Goal: Task Accomplishment & Management: Manage account settings

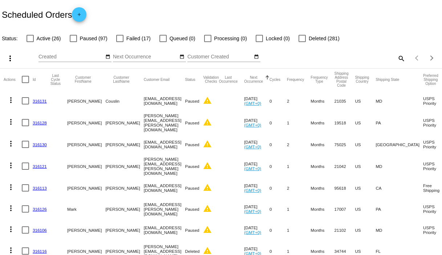
click at [34, 39] on label "Active (26)" at bounding box center [44, 38] width 35 height 9
click at [30, 42] on input "Active (26)" at bounding box center [30, 42] width 0 height 0
checkbox input "true"
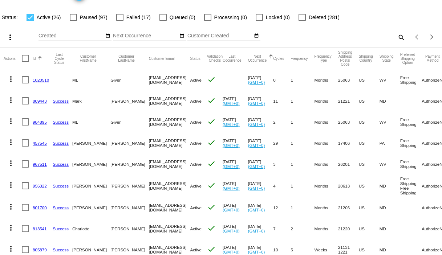
scroll to position [61, 0]
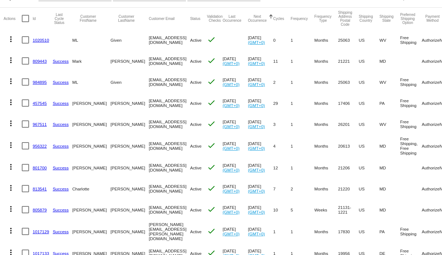
click at [41, 41] on link "1020510" at bounding box center [41, 40] width 16 height 5
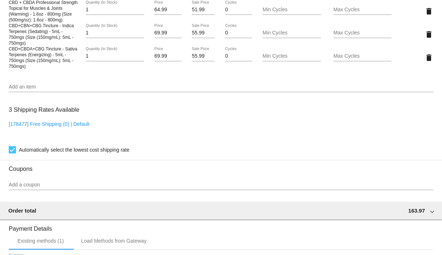
scroll to position [459, 0]
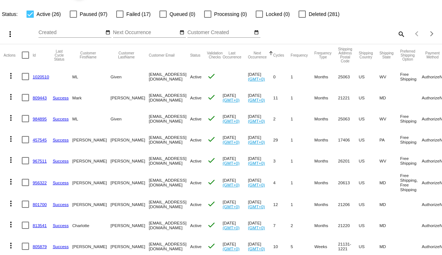
scroll to position [40, 0]
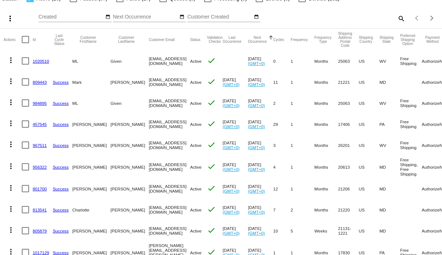
click at [37, 83] on link "809443" at bounding box center [40, 82] width 14 height 5
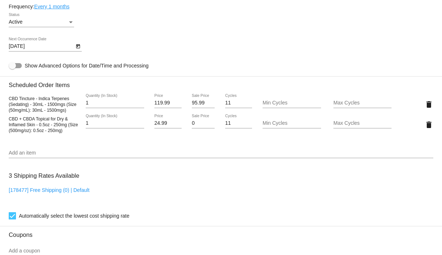
scroll to position [455, 0]
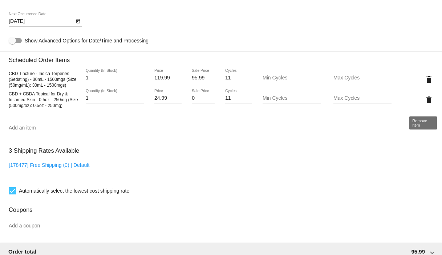
click at [425, 104] on mat-icon "delete" at bounding box center [429, 100] width 9 height 9
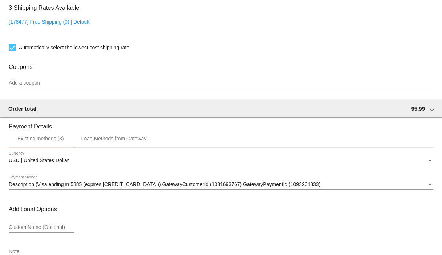
scroll to position [631, 0]
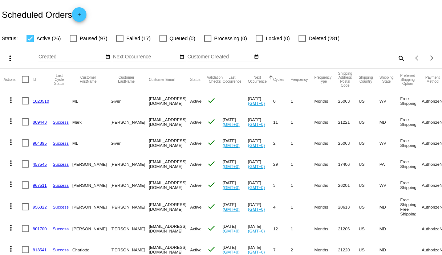
click at [42, 144] on link "984895" at bounding box center [40, 143] width 14 height 5
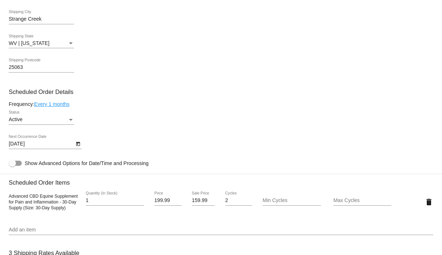
scroll to position [417, 0]
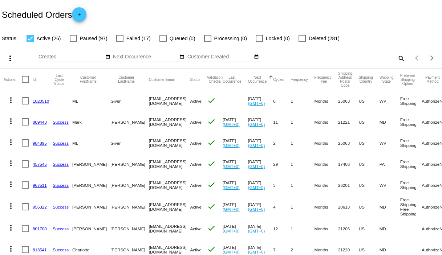
click at [41, 165] on link "457545" at bounding box center [40, 164] width 14 height 5
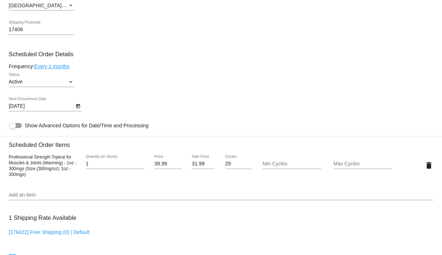
scroll to position [373, 0]
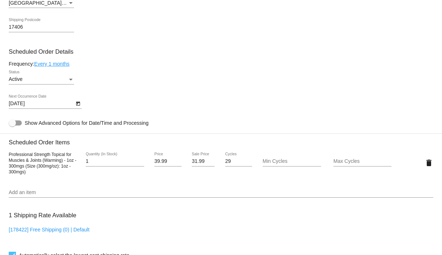
click at [31, 196] on input "Add an item" at bounding box center [221, 193] width 425 height 6
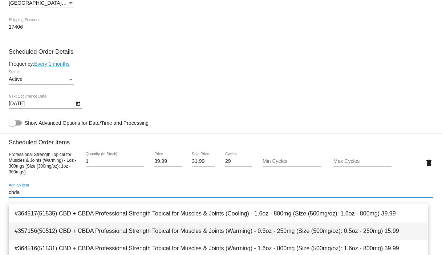
scroll to position [143, 0]
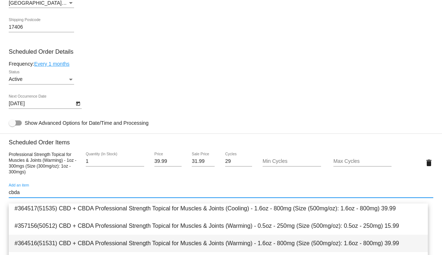
type input "cbda"
click at [189, 240] on span "#364516(51531) CBD + CBDA Professional Strength Topical for Muscles & Joints (W…" at bounding box center [219, 243] width 408 height 17
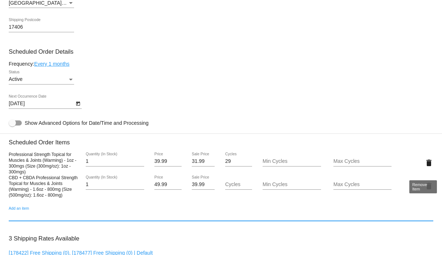
click at [425, 167] on mat-icon "delete" at bounding box center [429, 163] width 9 height 9
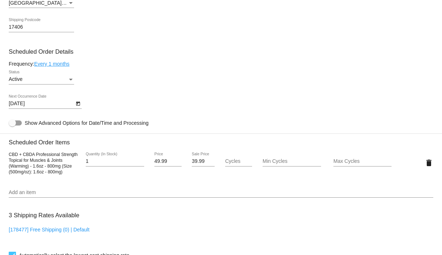
scroll to position [635, 0]
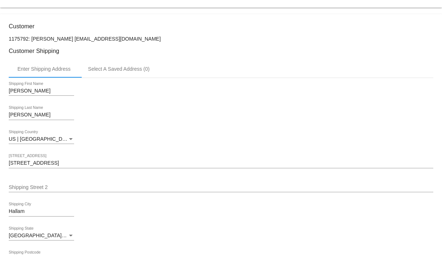
scroll to position [0, 0]
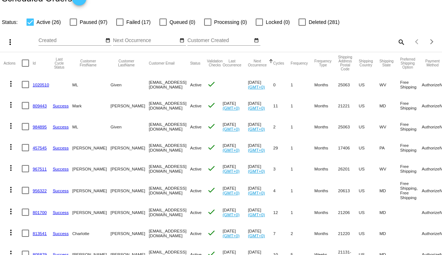
scroll to position [56, 0]
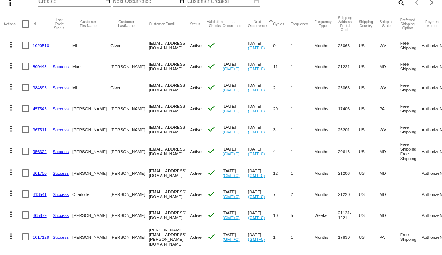
click at [40, 129] on link "967511" at bounding box center [40, 129] width 14 height 5
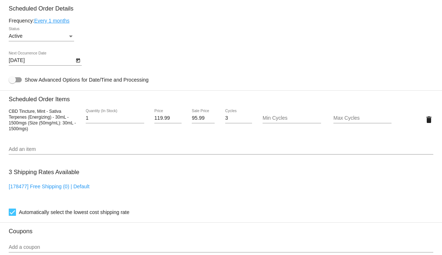
scroll to position [445, 0]
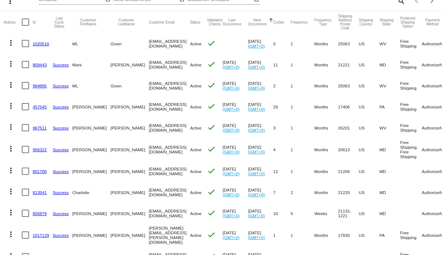
scroll to position [58, 0]
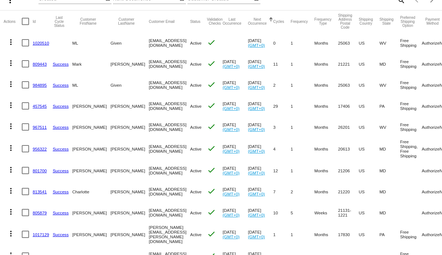
click at [35, 150] on link "956322" at bounding box center [40, 149] width 14 height 5
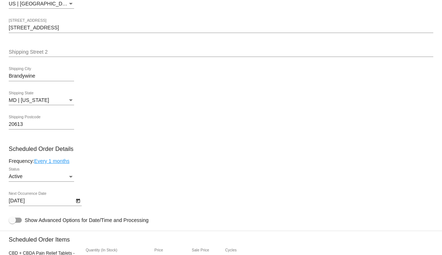
scroll to position [426, 0]
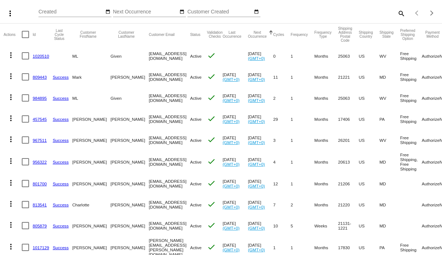
scroll to position [136, 0]
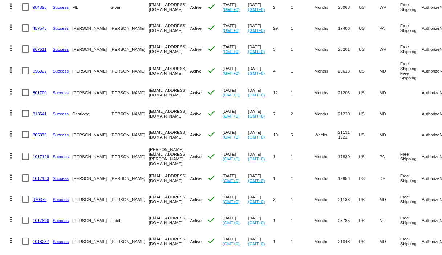
click at [39, 95] on link "801700" at bounding box center [40, 92] width 14 height 5
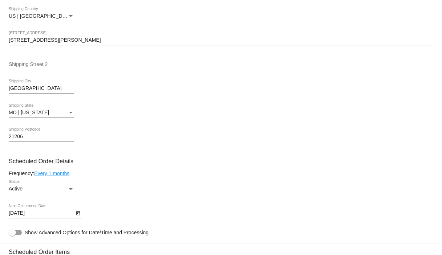
scroll to position [405, 0]
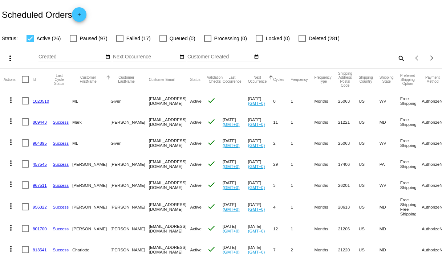
scroll to position [127, 0]
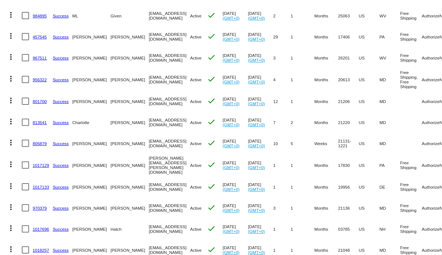
click at [39, 124] on link "813541" at bounding box center [40, 122] width 14 height 5
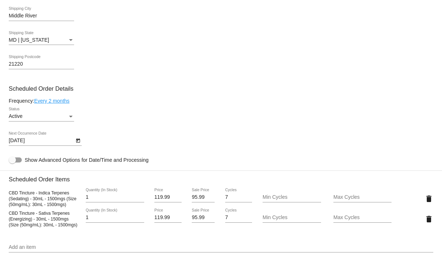
scroll to position [479, 0]
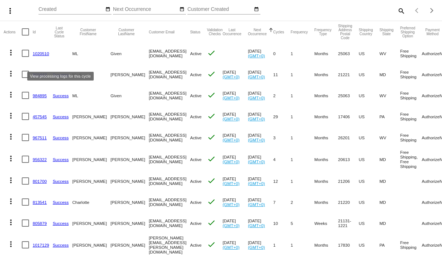
scroll to position [131, 0]
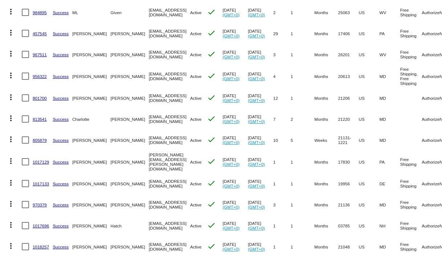
click at [38, 141] on link "805879" at bounding box center [40, 140] width 14 height 5
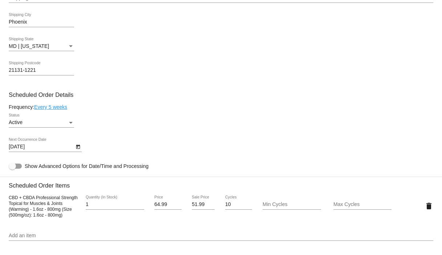
scroll to position [393, 0]
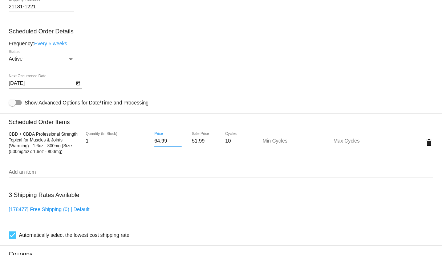
click at [165, 144] on input "64.99" at bounding box center [167, 141] width 27 height 6
click at [158, 144] on input "64.99" at bounding box center [167, 141] width 27 height 6
type input "44.99"
click at [195, 148] on mat-card "Customer 5315945: [PERSON_NAME] [EMAIL_ADDRESS][DOMAIN_NAME] Customer Shipping …" at bounding box center [221, 125] width 442 height 729
type input "39.99"
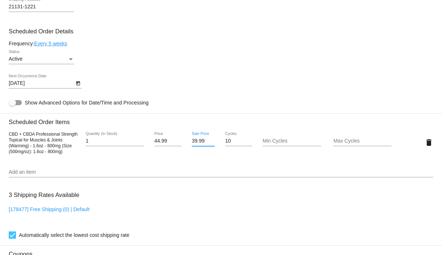
click at [303, 71] on mat-card "Customer 5315945: [PERSON_NAME] [EMAIL_ADDRESS][DOMAIN_NAME] Customer Shipping …" at bounding box center [221, 125] width 442 height 729
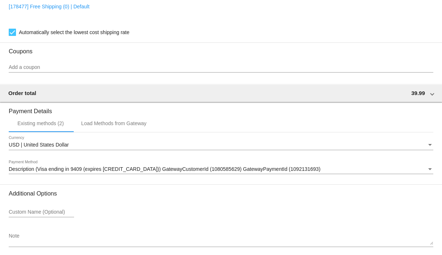
scroll to position [635, 0]
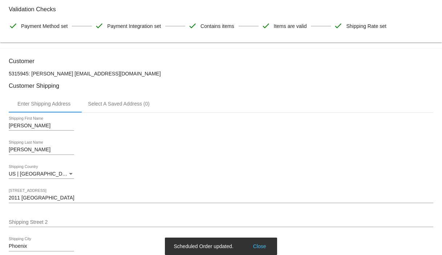
scroll to position [9, 0]
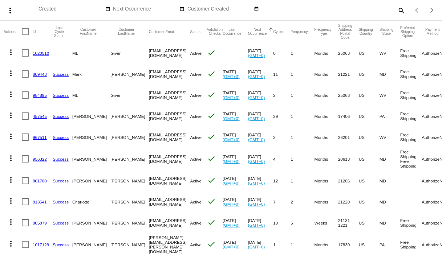
scroll to position [62, 0]
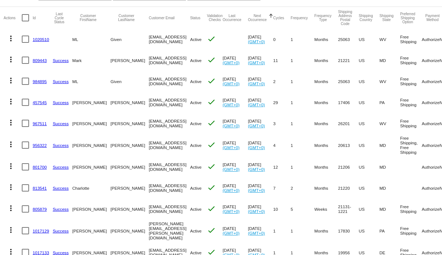
click at [37, 233] on link "1017129" at bounding box center [41, 231] width 16 height 5
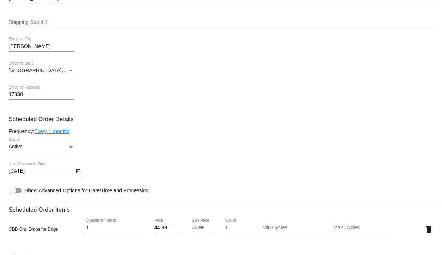
scroll to position [334, 0]
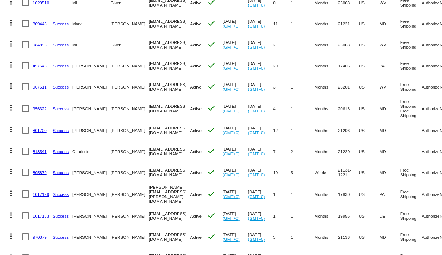
scroll to position [114, 0]
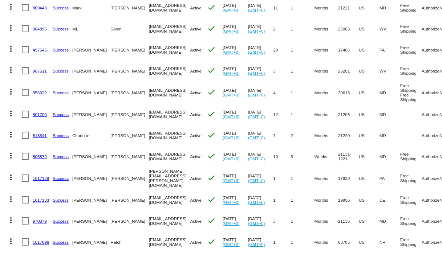
click at [37, 200] on link "1017133" at bounding box center [41, 200] width 16 height 5
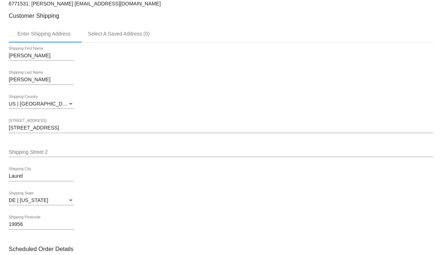
scroll to position [175, 0]
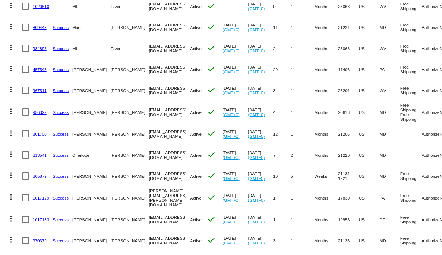
scroll to position [110, 0]
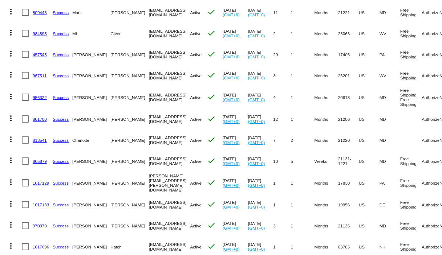
click at [41, 227] on link "970379" at bounding box center [40, 226] width 14 height 5
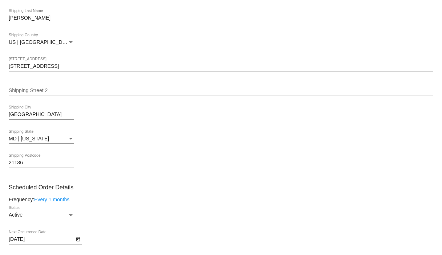
scroll to position [363, 0]
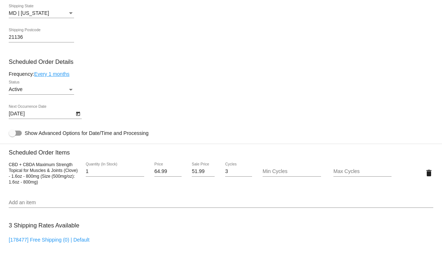
click at [158, 175] on input "64.99" at bounding box center [167, 172] width 27 height 6
type input "49.99"
click at [194, 178] on mat-card "Customer 1194044: [PERSON_NAME] [EMAIL_ADDRESS][DOMAIN_NAME] Customer Shipping …" at bounding box center [221, 156] width 442 height 729
type input "39.99"
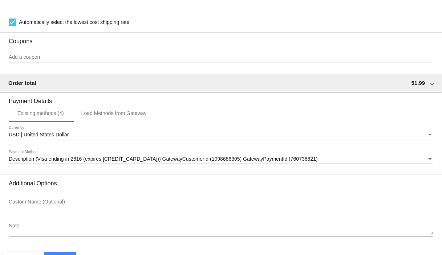
scroll to position [635, 0]
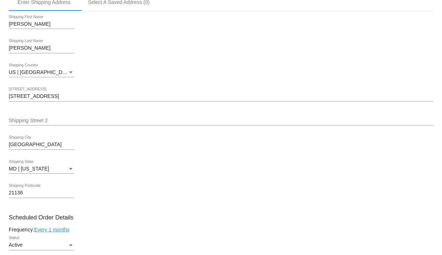
scroll to position [124, 0]
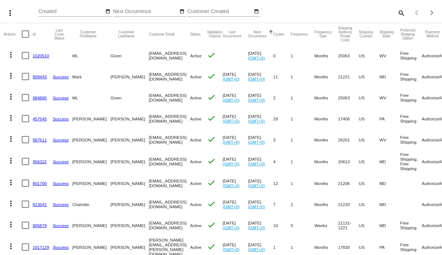
scroll to position [127, 0]
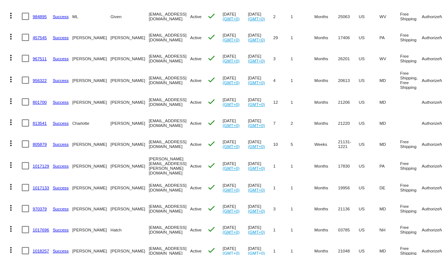
click at [44, 229] on link "1017696" at bounding box center [41, 230] width 16 height 5
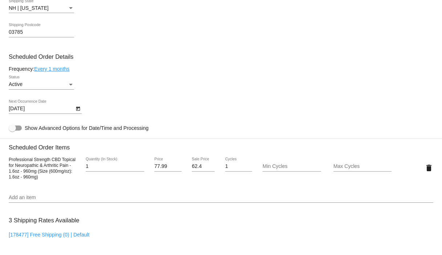
scroll to position [369, 0]
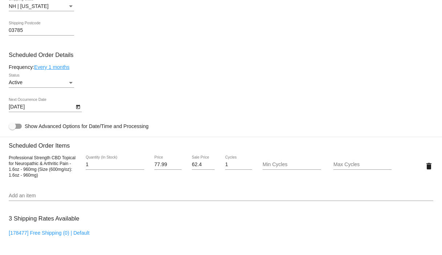
click at [158, 168] on input "77.99" at bounding box center [167, 165] width 27 height 6
type input "64.99"
click at [202, 168] on mat-card "Customer 7105061: [PERSON_NAME] [EMAIL_ADDRESS][DOMAIN_NAME] Customer Shipping …" at bounding box center [221, 149] width 442 height 729
type input "6"
type input "51.99"
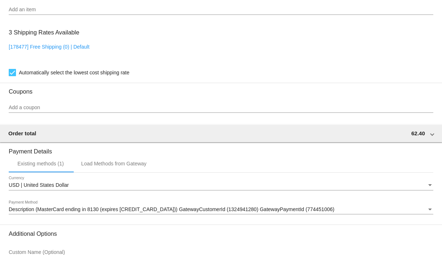
scroll to position [635, 0]
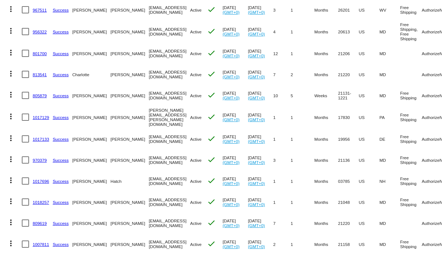
scroll to position [178, 0]
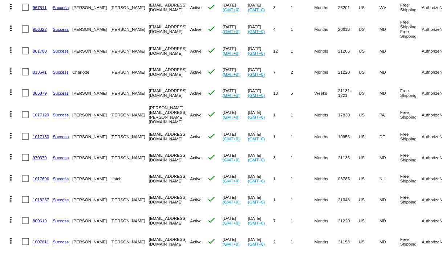
click at [36, 199] on link "1018257" at bounding box center [41, 200] width 16 height 5
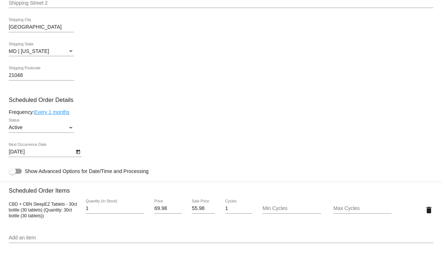
scroll to position [331, 0]
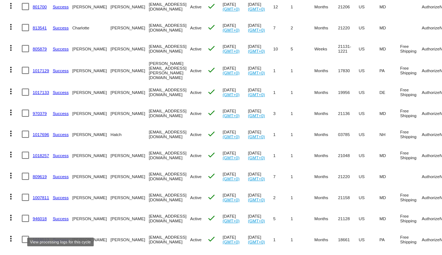
scroll to position [224, 0]
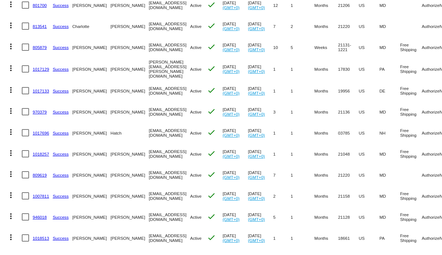
click at [38, 133] on link "1017696" at bounding box center [41, 133] width 16 height 5
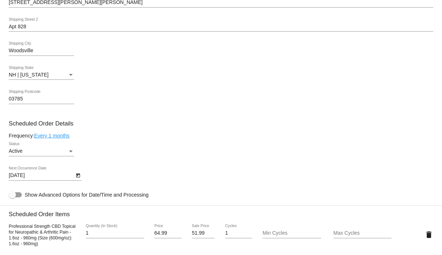
scroll to position [311, 0]
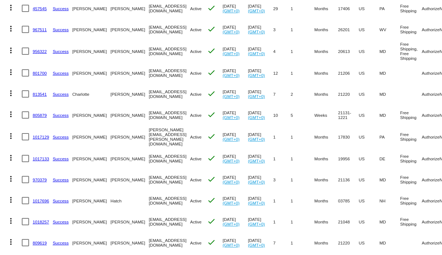
scroll to position [185, 0]
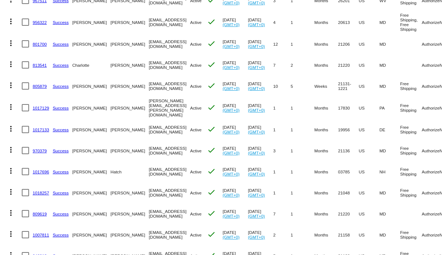
click at [35, 214] on link "809619" at bounding box center [40, 214] width 14 height 5
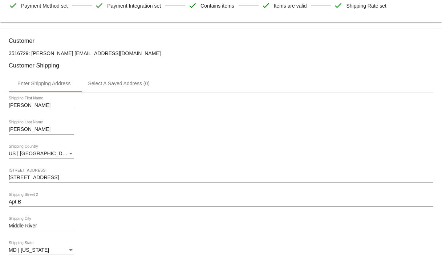
scroll to position [124, 0]
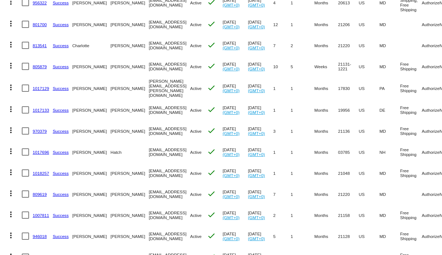
scroll to position [238, 0]
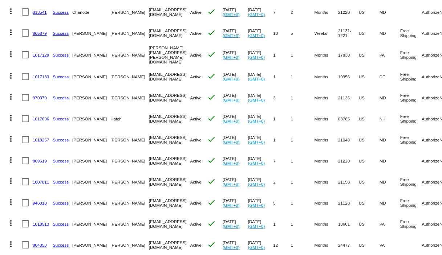
click at [41, 183] on link "1007811" at bounding box center [41, 182] width 16 height 5
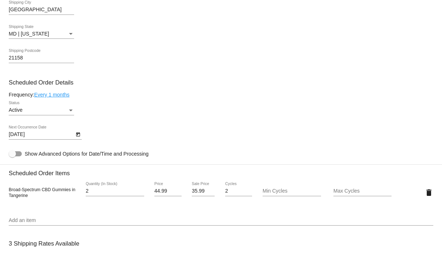
scroll to position [383, 0]
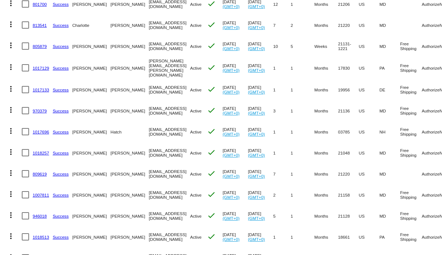
scroll to position [241, 0]
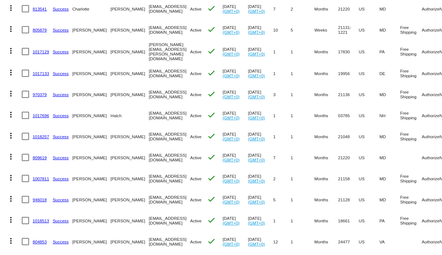
click at [42, 200] on link "946018" at bounding box center [40, 200] width 14 height 5
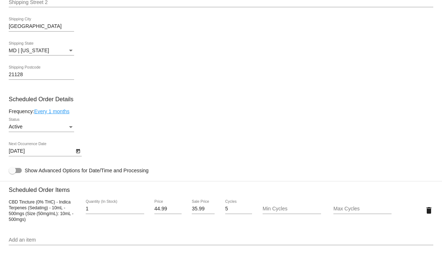
scroll to position [326, 0]
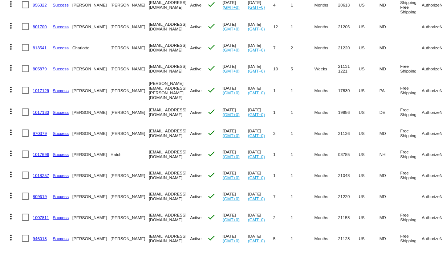
scroll to position [247, 0]
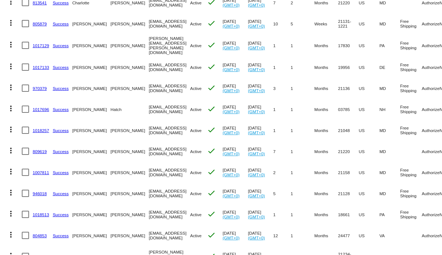
click at [41, 216] on link "1018513" at bounding box center [41, 214] width 16 height 5
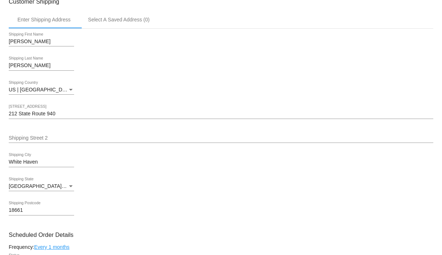
scroll to position [124, 0]
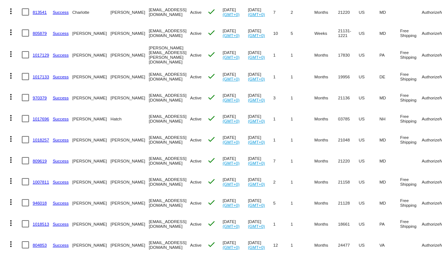
scroll to position [246, 0]
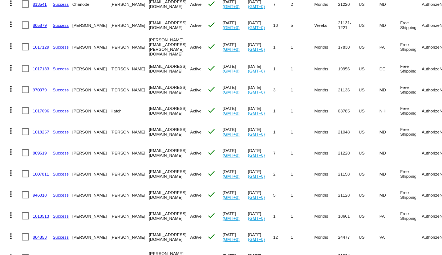
click at [39, 237] on link "804853" at bounding box center [40, 237] width 14 height 5
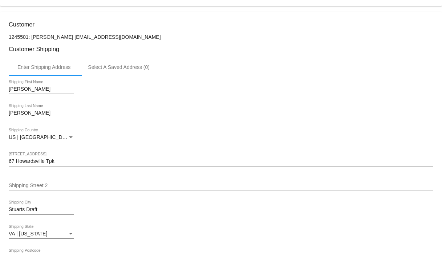
scroll to position [127, 0]
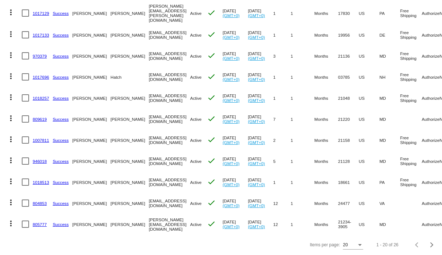
scroll to position [285, 0]
click at [40, 222] on link "805777" at bounding box center [40, 224] width 14 height 5
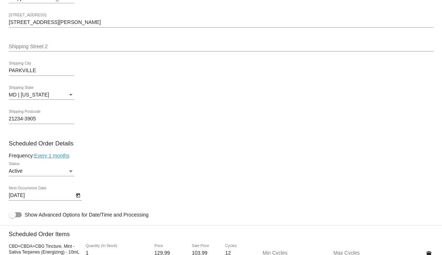
scroll to position [344, 0]
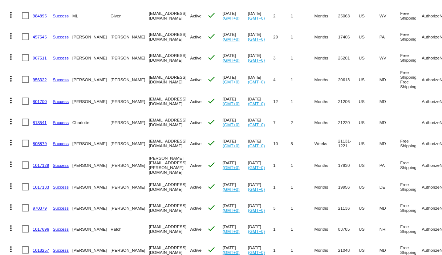
scroll to position [285, 0]
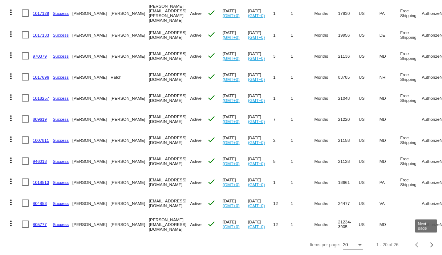
click at [429, 246] on span "Next page" at bounding box center [432, 245] width 15 height 4
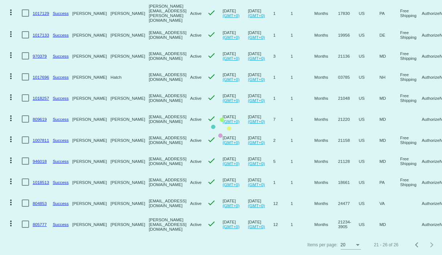
scroll to position [0, 0]
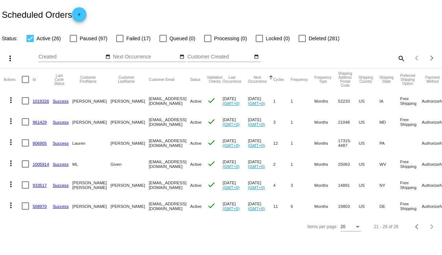
click at [42, 101] on link "1019326" at bounding box center [41, 101] width 16 height 5
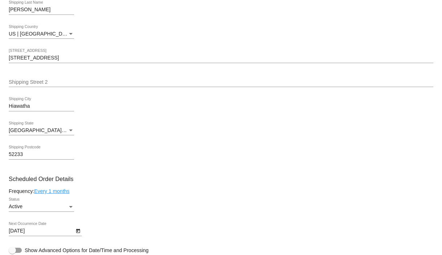
scroll to position [388, 0]
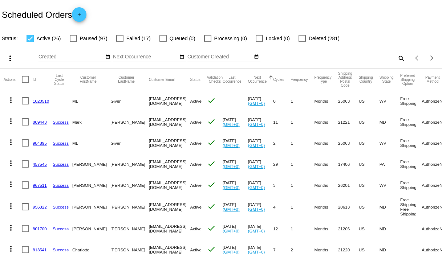
scroll to position [285, 0]
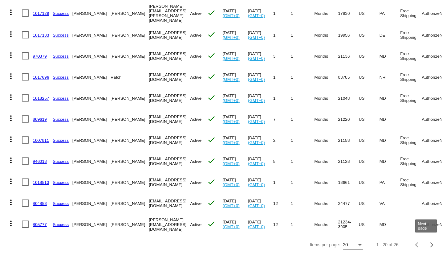
click at [425, 247] on button "Next page" at bounding box center [432, 245] width 15 height 15
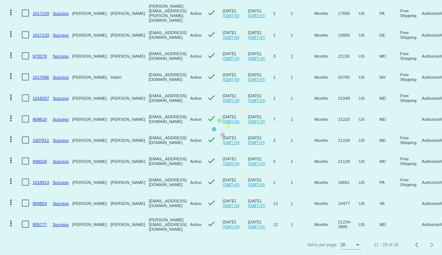
scroll to position [0, 0]
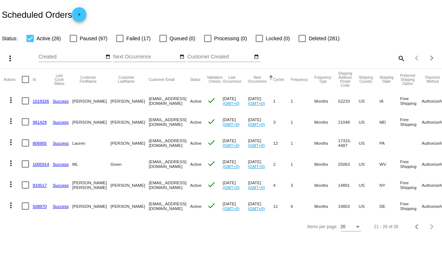
click at [37, 123] on link "961429" at bounding box center [40, 122] width 14 height 5
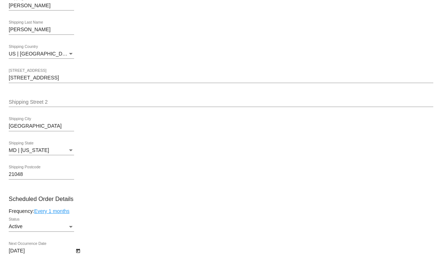
scroll to position [367, 0]
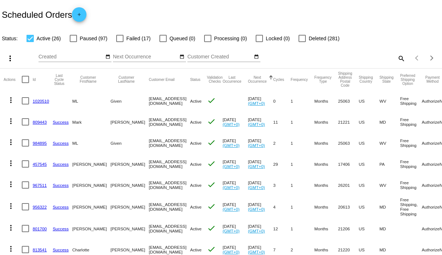
scroll to position [285, 0]
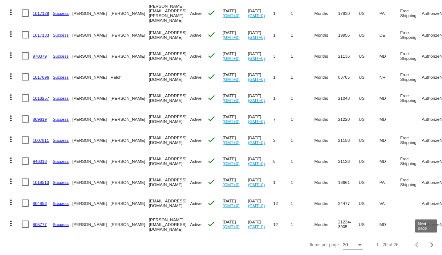
click at [429, 246] on span "Next page" at bounding box center [432, 245] width 15 height 4
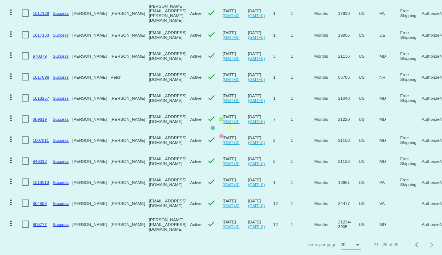
scroll to position [0, 0]
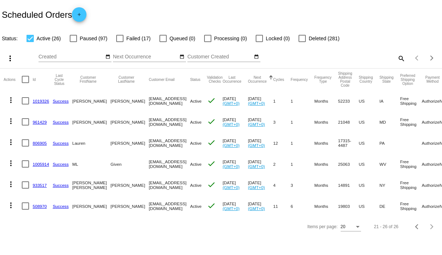
click at [43, 142] on link "806905" at bounding box center [40, 143] width 14 height 5
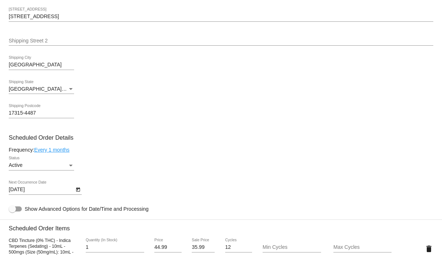
scroll to position [425, 0]
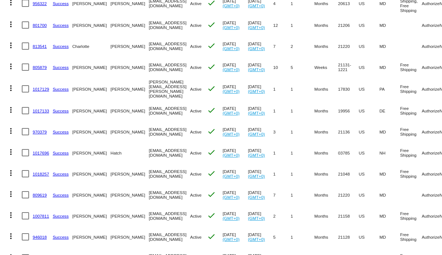
scroll to position [285, 0]
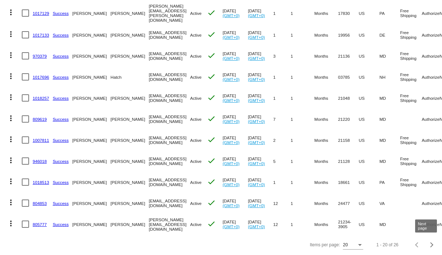
click at [428, 246] on div "Next page" at bounding box center [430, 245] width 5 height 5
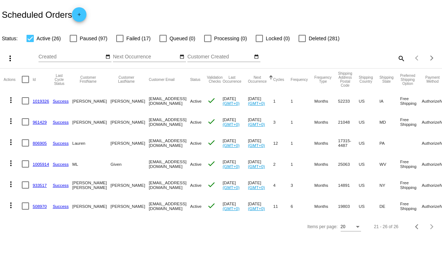
scroll to position [0, 0]
click at [38, 164] on link "1005914" at bounding box center [41, 164] width 16 height 5
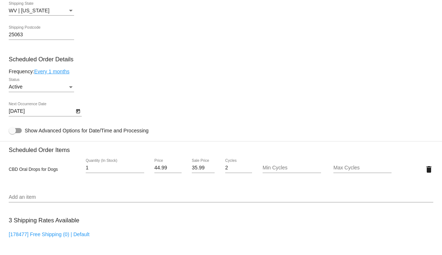
scroll to position [433, 0]
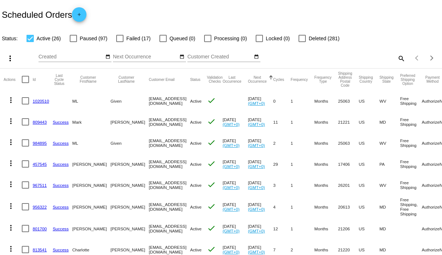
scroll to position [285, 0]
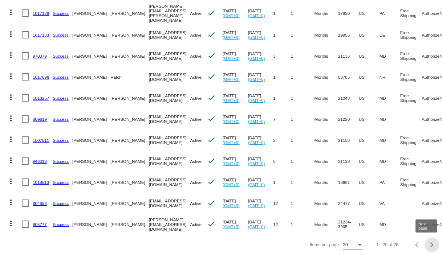
click at [429, 244] on span "Next page" at bounding box center [432, 245] width 15 height 4
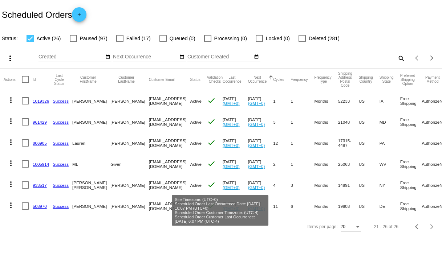
scroll to position [0, 0]
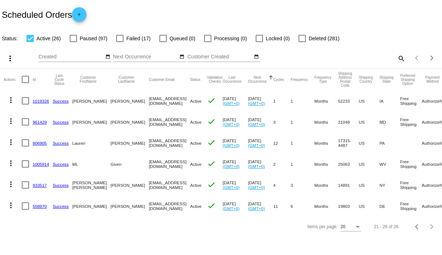
click at [44, 185] on link "933517" at bounding box center [40, 185] width 14 height 5
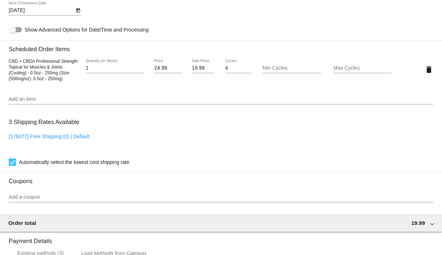
scroll to position [469, 0]
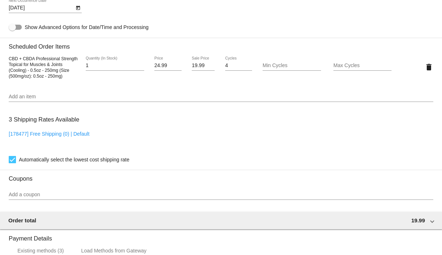
click at [158, 69] on input "24.99" at bounding box center [167, 66] width 27 height 6
type input "19.99"
click at [194, 70] on mat-card "Customer 4214908: [PERSON_NAME] [EMAIL_ADDRESS][DOMAIN_NAME] Customer Shipping …" at bounding box center [221, 49] width 442 height 729
type input "15.99"
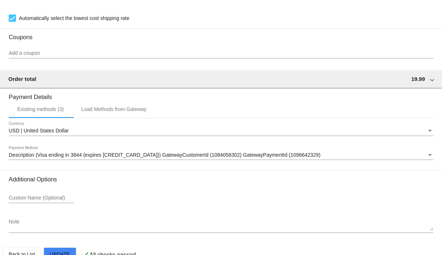
scroll to position [635, 0]
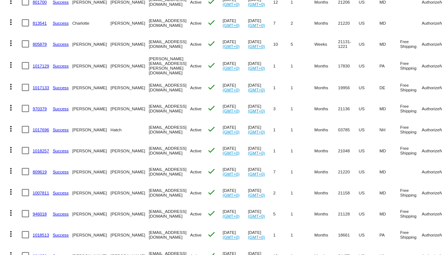
scroll to position [285, 0]
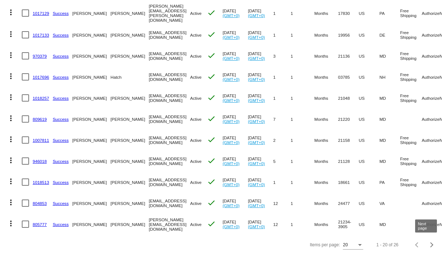
click at [428, 247] on div "Next page" at bounding box center [430, 245] width 5 height 5
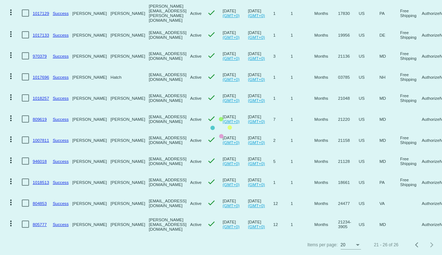
scroll to position [0, 0]
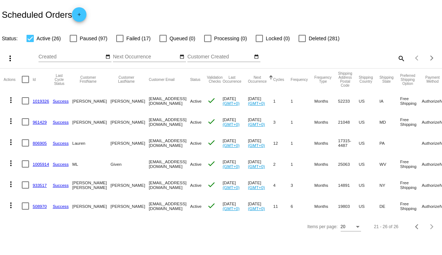
click at [42, 207] on link "508970" at bounding box center [40, 206] width 14 height 5
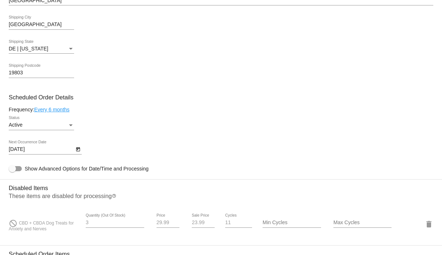
scroll to position [475, 0]
